Goal: Information Seeking & Learning: Learn about a topic

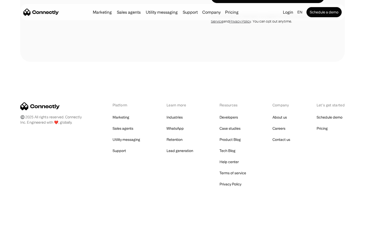
scroll to position [1336, 0]
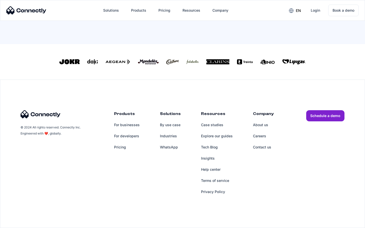
scroll to position [222, 0]
